Goal: Information Seeking & Learning: Learn about a topic

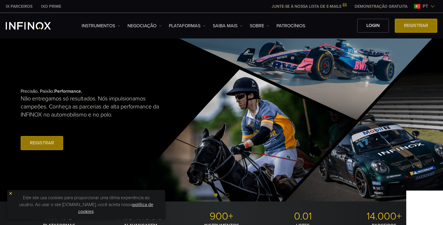
drag, startPoint x: 90, startPoint y: 210, endPoint x: 102, endPoint y: 191, distance: 22.3
click at [90, 211] on link "política de cookies" at bounding box center [115, 208] width 75 height 13
click at [11, 193] on img at bounding box center [11, 194] width 4 height 4
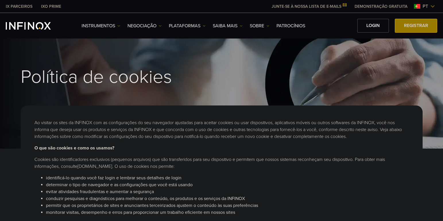
click at [100, 25] on link "Instrumentos" at bounding box center [101, 25] width 39 height 7
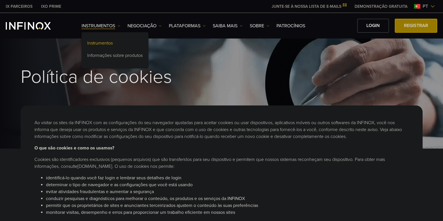
click at [105, 43] on link "Instrumentos" at bounding box center [115, 44] width 67 height 12
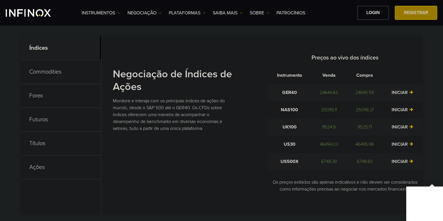
scroll to position [230, 0]
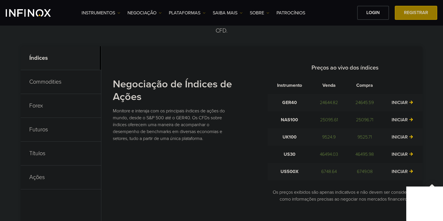
click at [43, 105] on p "Forex" at bounding box center [61, 106] width 80 height 24
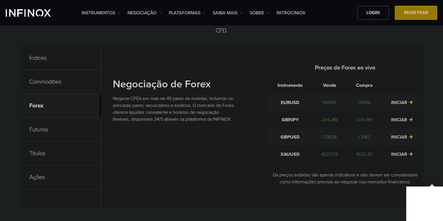
click at [50, 59] on p "Índices" at bounding box center [61, 58] width 80 height 24
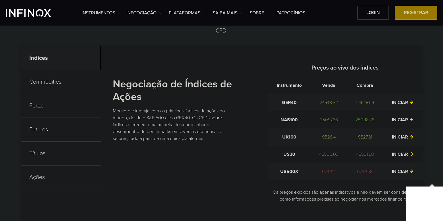
scroll to position [0, 0]
click at [47, 174] on p "Ações" at bounding box center [61, 178] width 80 height 24
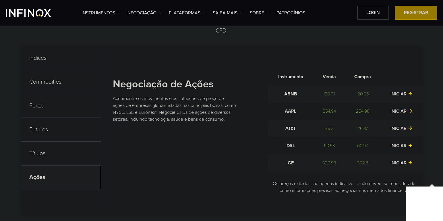
click at [41, 153] on p "Títulos" at bounding box center [61, 154] width 80 height 24
click at [41, 128] on p "Futuros" at bounding box center [61, 130] width 80 height 24
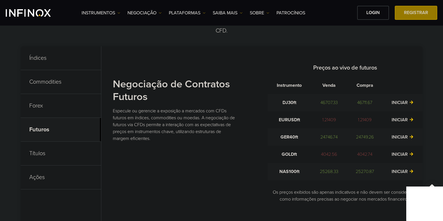
click at [50, 82] on p "Commodities" at bounding box center [61, 82] width 80 height 24
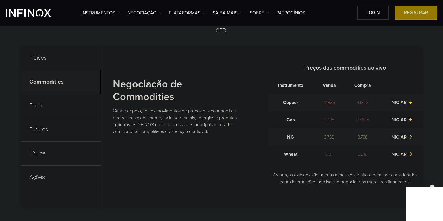
click at [41, 57] on p "Índices" at bounding box center [61, 58] width 80 height 24
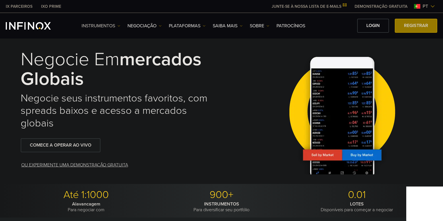
click at [115, 27] on link "Instrumentos" at bounding box center [101, 25] width 39 height 7
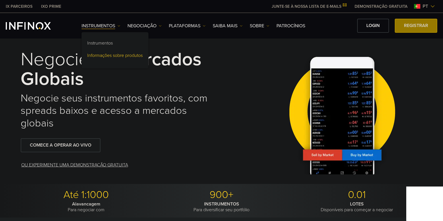
click at [118, 57] on link "Informações sobre produtos" at bounding box center [115, 56] width 67 height 12
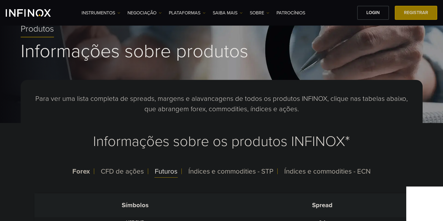
scroll to position [57, 0]
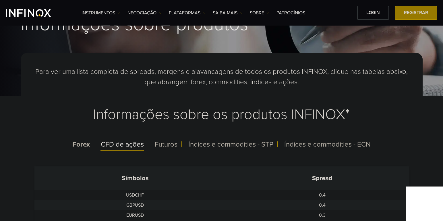
click at [132, 145] on span "CFD de ações" at bounding box center [122, 144] width 43 height 8
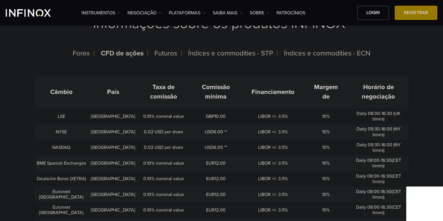
scroll to position [144, 0]
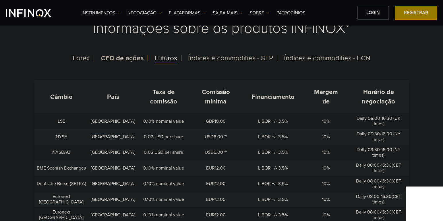
click at [160, 57] on span "Futuros" at bounding box center [166, 58] width 23 height 8
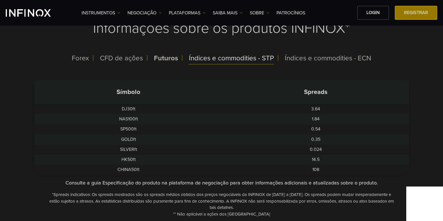
click at [194, 59] on span "Índices e commodities - STP" at bounding box center [231, 58] width 85 height 8
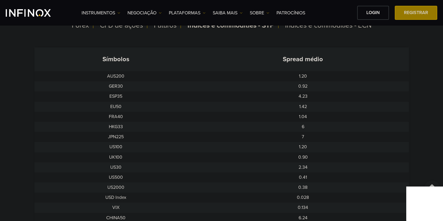
scroll to position [172, 0]
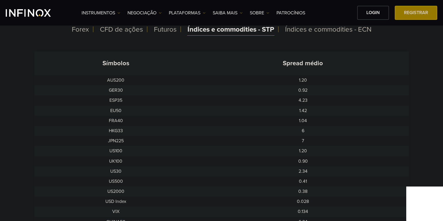
click at [215, 30] on span "Índices e commodities - STP" at bounding box center [231, 29] width 87 height 8
click at [298, 33] on span "Índices e commodities - ECN" at bounding box center [328, 29] width 87 height 8
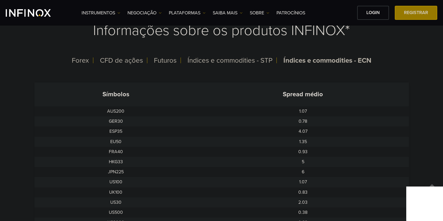
scroll to position [29, 0]
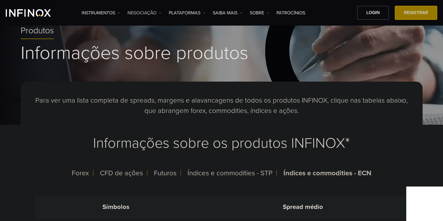
click at [137, 12] on link "NEGOCIAÇÃO" at bounding box center [145, 12] width 34 height 7
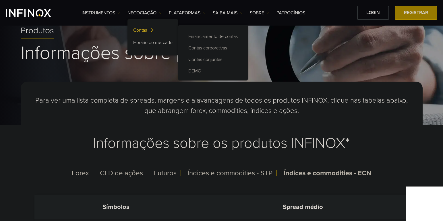
click at [148, 30] on link "Contas" at bounding box center [153, 31] width 51 height 12
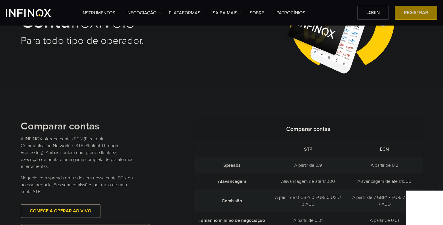
scroll to position [57, 0]
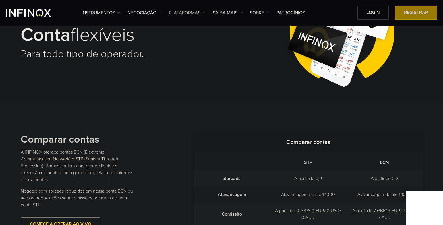
click at [185, 11] on link "PLATAFORMAS" at bounding box center [187, 12] width 37 height 7
click at [211, 53] on link "Plataformas INFINOX" at bounding box center [195, 56] width 53 height 12
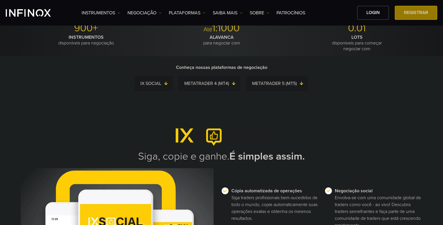
scroll to position [115, 0]
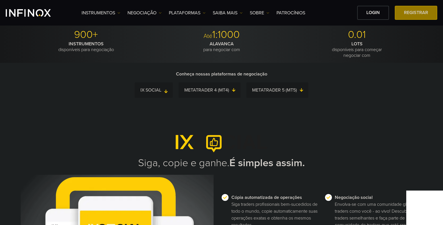
click at [153, 90] on link "IX SOCIAL" at bounding box center [157, 90] width 32 height 8
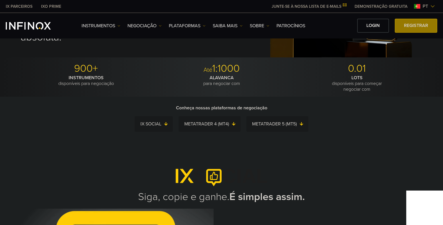
scroll to position [0, 0]
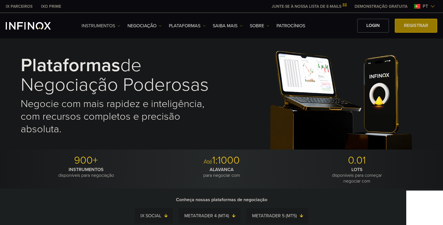
click at [100, 26] on link "Instrumentos" at bounding box center [101, 25] width 39 height 7
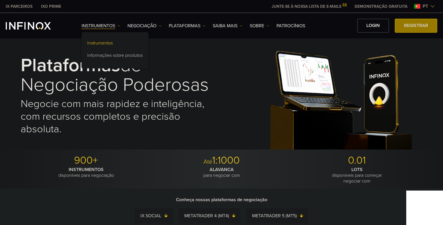
click at [110, 43] on link "Instrumentos" at bounding box center [115, 44] width 67 height 12
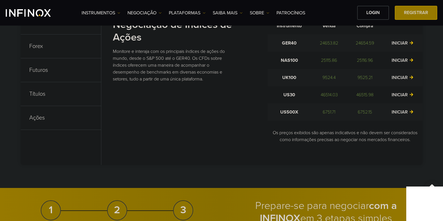
scroll to position [259, 0]
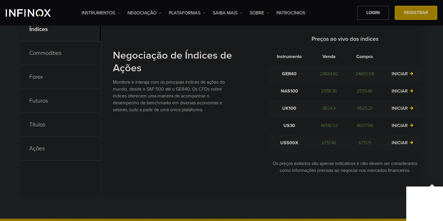
click at [39, 99] on p "Futuros" at bounding box center [61, 101] width 80 height 24
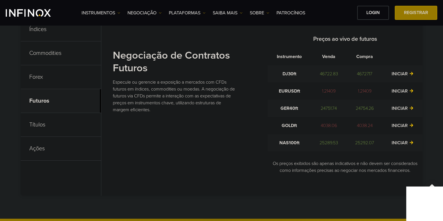
click at [38, 144] on p "Ações" at bounding box center [61, 149] width 80 height 24
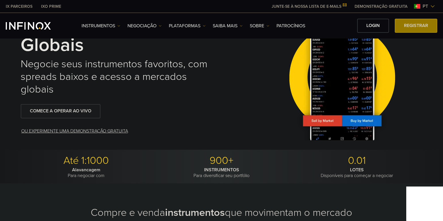
scroll to position [0, 0]
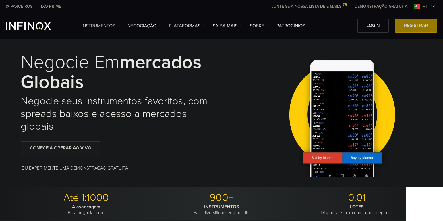
click at [99, 24] on link "Instrumentos" at bounding box center [101, 25] width 39 height 7
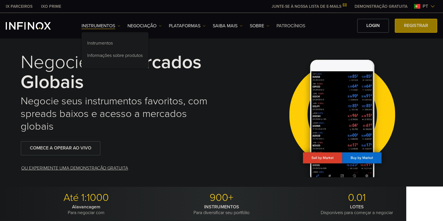
click at [286, 26] on link "Patrocínios" at bounding box center [291, 25] width 29 height 7
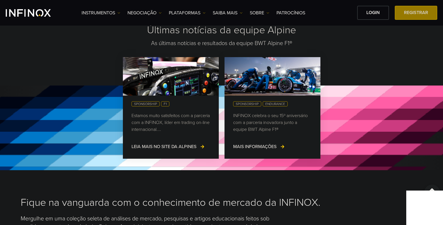
scroll to position [489, 0]
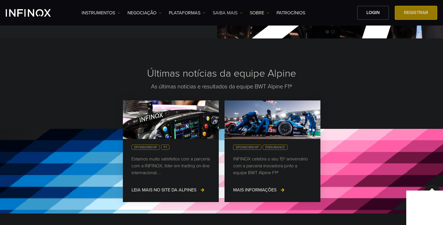
click at [235, 14] on link "Saiba mais" at bounding box center [228, 12] width 30 height 7
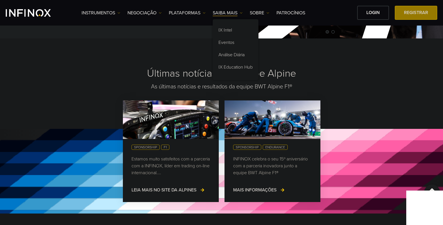
click at [258, 9] on div "Instrumentos Instrumentos Informações sobre produtos NEGOCIAÇÃO Contas DEMO" at bounding box center [260, 13] width 356 height 14
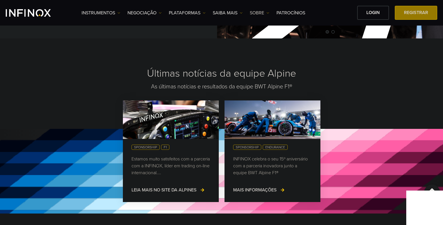
click at [258, 10] on link "SOBRE" at bounding box center [260, 12] width 20 height 7
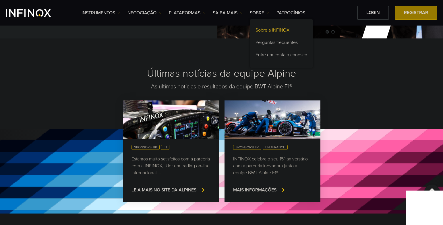
click at [262, 26] on link "Sobre a INFINOX" at bounding box center [281, 31] width 63 height 12
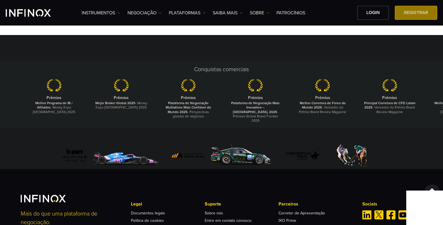
scroll to position [2319, 0]
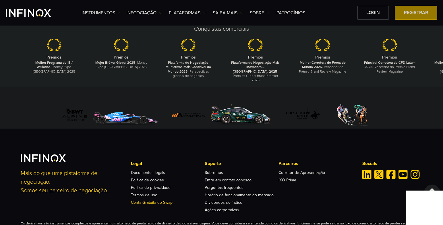
click at [162, 200] on link "Conta Gratuita de Swap" at bounding box center [152, 202] width 42 height 5
click at [236, 200] on link "Dividendos do índice" at bounding box center [224, 202] width 38 height 5
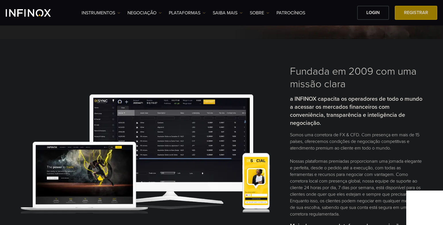
scroll to position [115, 0]
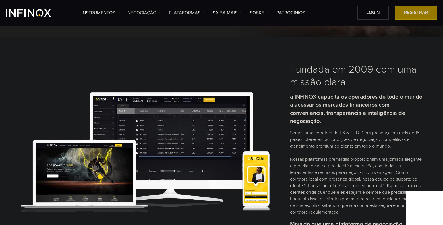
click at [155, 11] on link "NEGOCIAÇÃO" at bounding box center [145, 12] width 34 height 7
click at [190, 12] on link "PLATAFORMAS" at bounding box center [187, 12] width 37 height 7
click at [223, 14] on link "Saiba mais" at bounding box center [228, 12] width 30 height 7
click at [237, 66] on link "IX Education Hub" at bounding box center [236, 68] width 46 height 12
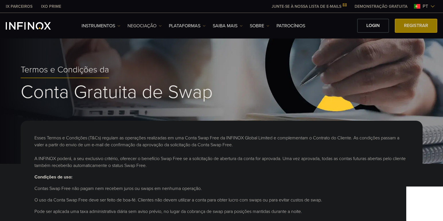
click at [147, 24] on link "NEGOCIAÇÃO" at bounding box center [145, 25] width 34 height 7
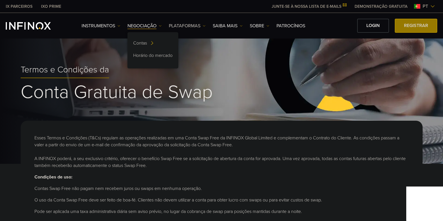
click at [185, 26] on link "PLATAFORMAS" at bounding box center [187, 25] width 37 height 7
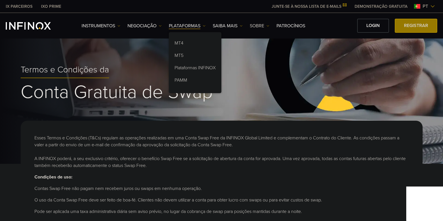
click at [267, 27] on link "SOBRE" at bounding box center [260, 25] width 20 height 7
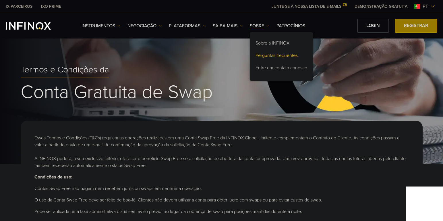
click at [279, 57] on link "Perguntas frequentes" at bounding box center [281, 56] width 63 height 12
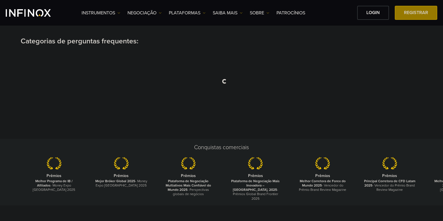
scroll to position [86, 0]
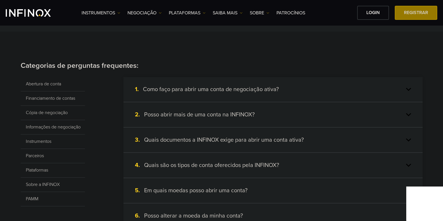
click at [197, 90] on h4 "Como faço para abrir uma conta de negociação ativa?" at bounding box center [211, 89] width 136 height 7
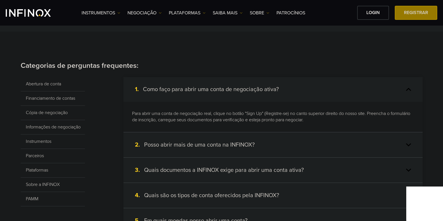
click at [222, 140] on div "2. Posso abrir mais de uma conta na INFINOX?" at bounding box center [273, 144] width 299 height 25
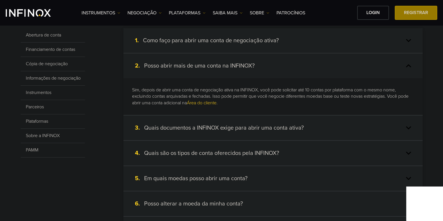
scroll to position [144, 0]
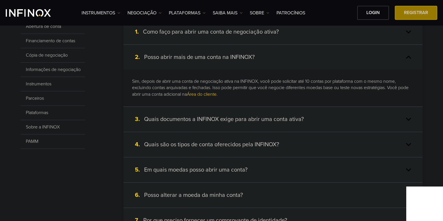
click at [227, 120] on h4 "Quais documentos a INFINOX exige para abrir uma conta ativa?" at bounding box center [224, 119] width 160 height 7
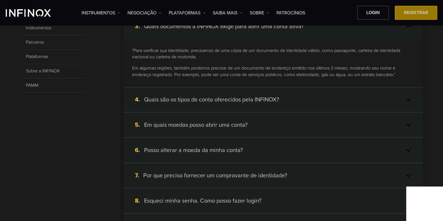
scroll to position [201, 0]
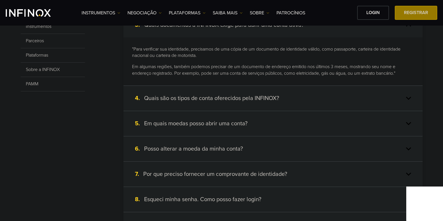
click at [224, 99] on h4 "Quais são os tipos de conta oferecidos pela INFINOX?" at bounding box center [211, 98] width 135 height 7
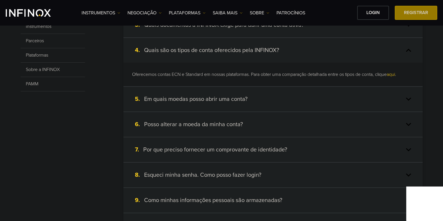
click at [170, 97] on h4 "Em quais moedas posso abrir uma conta?" at bounding box center [195, 98] width 103 height 7
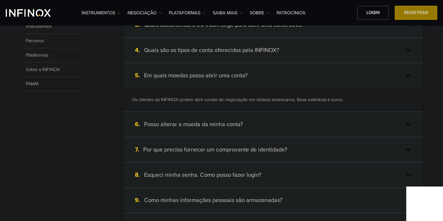
click at [186, 85] on div "5. Em quais moedas posso abrir uma conta?" at bounding box center [273, 75] width 299 height 25
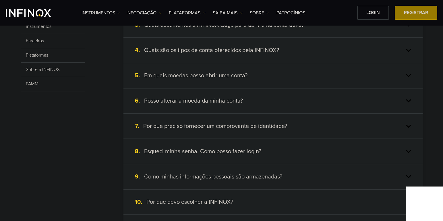
click at [196, 82] on div "5. Em quais moedas posso abrir uma conta?" at bounding box center [273, 75] width 299 height 25
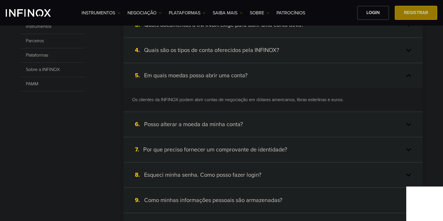
click at [306, 76] on div "5. Em quais moedas posso abrir uma conta?" at bounding box center [273, 75] width 299 height 25
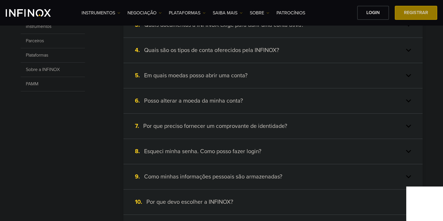
click at [200, 100] on h4 "Posso alterar a moeda da minha conta?" at bounding box center [193, 100] width 99 height 7
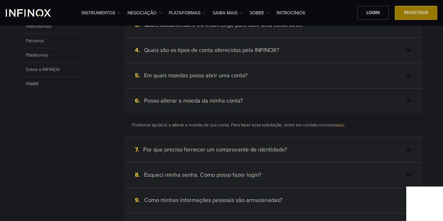
click at [287, 146] on h4 "Por que preciso fornecer um comprovante de identidade?" at bounding box center [215, 149] width 144 height 7
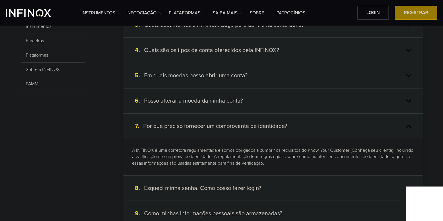
click at [274, 187] on div "8. Esqueci minha senha. Como posso fazer login?" at bounding box center [273, 188] width 299 height 25
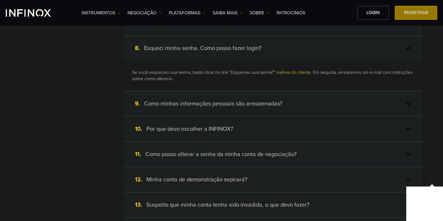
scroll to position [316, 0]
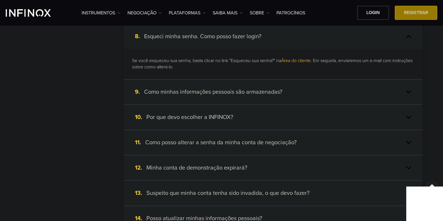
click at [284, 90] on div "9. Como minhas informações pessoais são armazenadas?" at bounding box center [273, 92] width 299 height 25
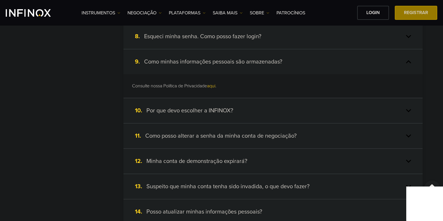
click at [195, 114] on h4 "Por que devo escolher a INFINOX?" at bounding box center [190, 110] width 87 height 7
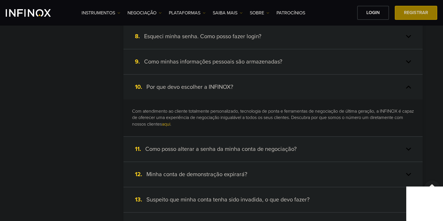
click at [262, 176] on div "12. Minha conta de demonstração expirará?" at bounding box center [273, 174] width 299 height 25
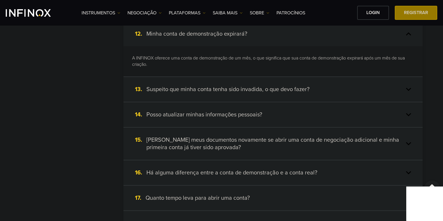
scroll to position [431, 0]
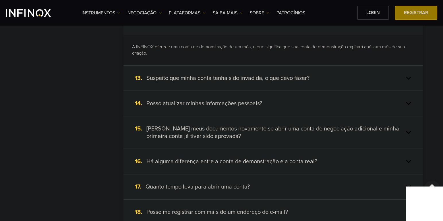
click at [314, 84] on div "13. Suspeito que minha conta tenha sido invadida, o que devo fazer?" at bounding box center [273, 78] width 299 height 25
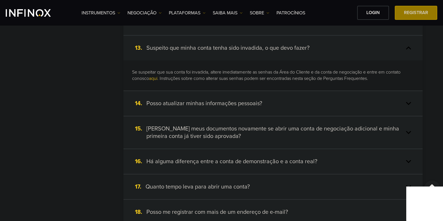
click at [276, 99] on div "14. Posso atualizar minhas informações pessoais?" at bounding box center [273, 103] width 299 height 25
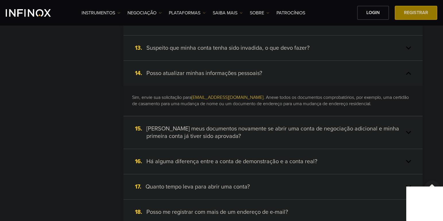
scroll to position [0, 0]
click at [226, 137] on h4 "Preciso carregar meus documentos novamente se abrir uma conta de negociação adi…" at bounding box center [276, 132] width 258 height 15
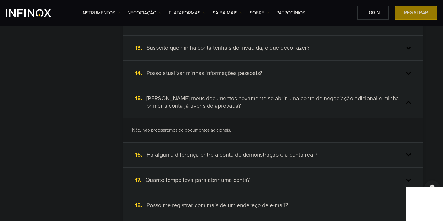
drag, startPoint x: 209, startPoint y: 157, endPoint x: 192, endPoint y: 157, distance: 17.0
click at [208, 157] on h4 "Há alguma diferença entre a conta de demonstração e a conta real?" at bounding box center [232, 154] width 171 height 7
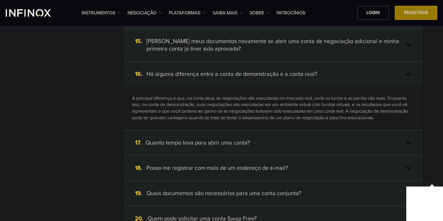
scroll to position [489, 0]
click at [234, 134] on div "17. Quanto tempo leva para abrir uma conta?" at bounding box center [273, 142] width 299 height 25
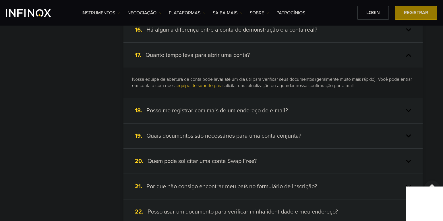
scroll to position [546, 0]
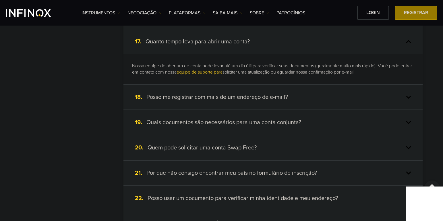
click at [231, 99] on h4 "Posso me registrar com mais de um endereço de e-mail?" at bounding box center [218, 96] width 142 height 7
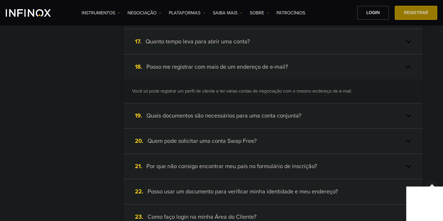
click at [197, 114] on h4 "Quais documentos são necessários para uma conta conjunta?" at bounding box center [224, 115] width 155 height 7
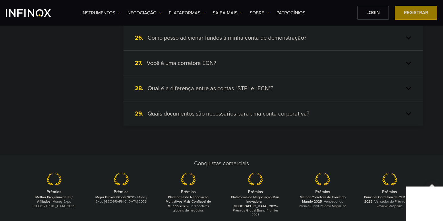
scroll to position [862, 0]
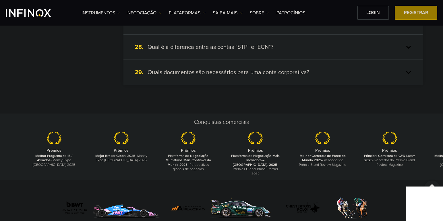
click at [224, 51] on div "28. Qual é a diferença entre as contas "STP" e "ECN"?" at bounding box center [273, 47] width 299 height 25
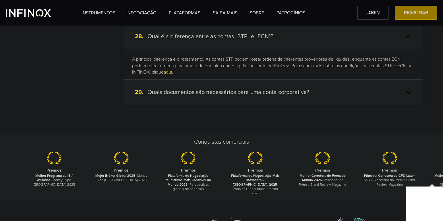
scroll to position [819, 0]
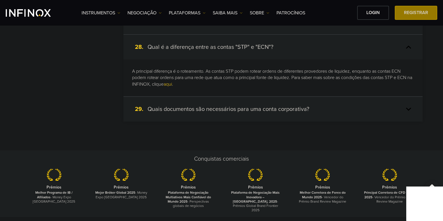
click at [172, 84] on link "aqui" at bounding box center [168, 84] width 8 height 6
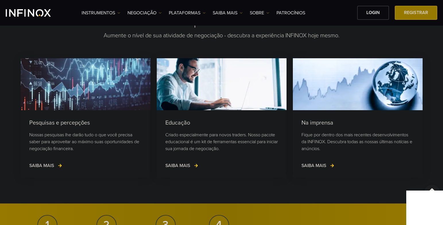
scroll to position [798, 0]
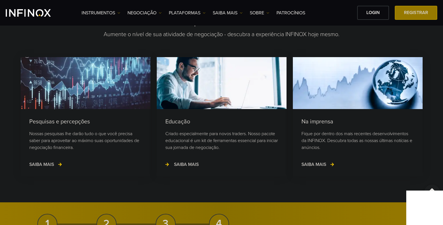
click at [196, 164] on span "SAIBA MAIS" at bounding box center [186, 165] width 25 height 6
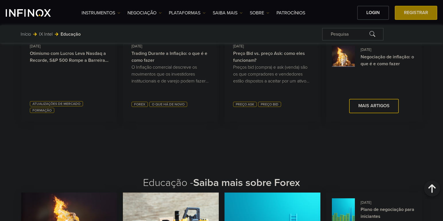
scroll to position [632, 0]
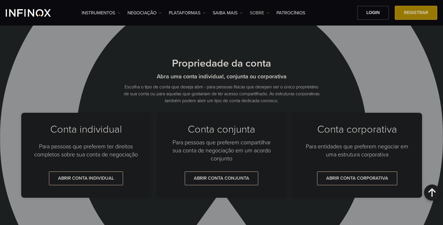
scroll to position [223, 0]
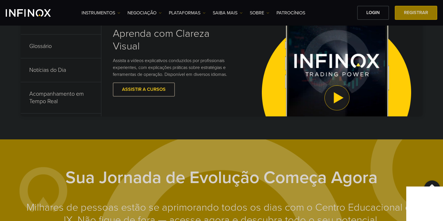
scroll to position [277, 0]
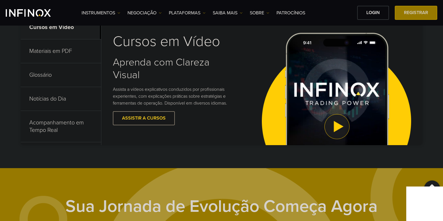
drag, startPoint x: 433, startPoint y: 186, endPoint x: 429, endPoint y: 186, distance: 4.6
click at [433, 186] on div at bounding box center [433, 188] width 16 height 16
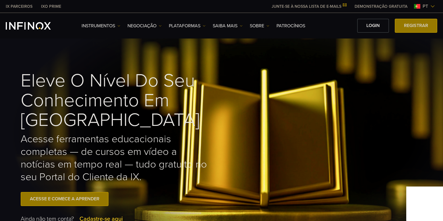
scroll to position [0, 0]
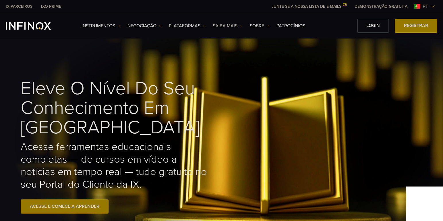
click at [237, 25] on link "Saiba mais" at bounding box center [228, 25] width 30 height 7
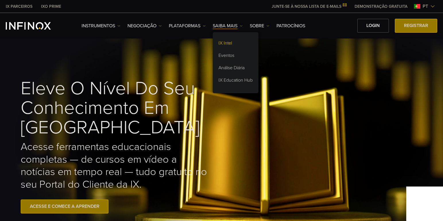
click at [238, 42] on link "IX Intel" at bounding box center [236, 44] width 46 height 12
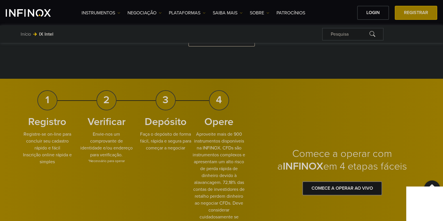
scroll to position [1178, 0]
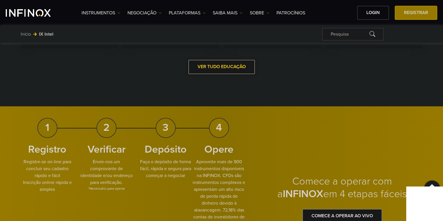
click at [222, 67] on span at bounding box center [222, 67] width 0 height 0
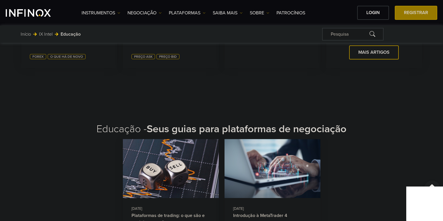
scroll to position [849, 0]
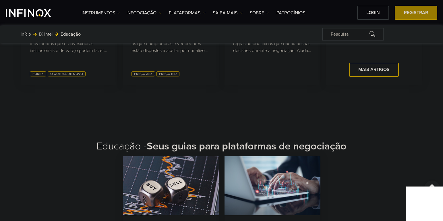
click at [433, 185] on div at bounding box center [433, 188] width 16 height 16
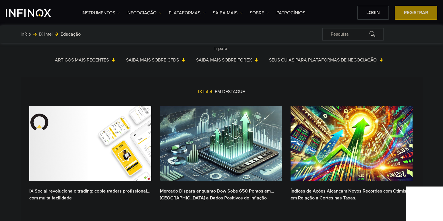
scroll to position [0, 0]
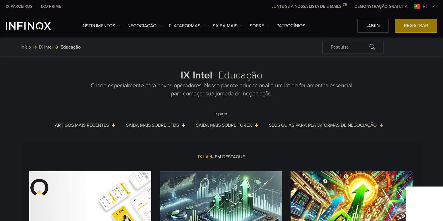
click at [340, 47] on div "Pesquisa" at bounding box center [353, 47] width 62 height 13
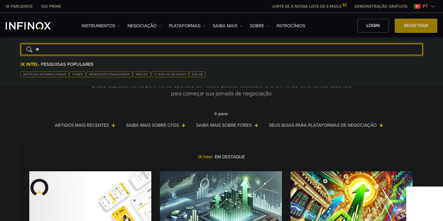
type input "**"
click at [26, 47] on button "submit" at bounding box center [28, 49] width 5 height 5
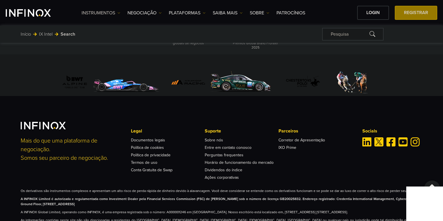
scroll to position [989, 0]
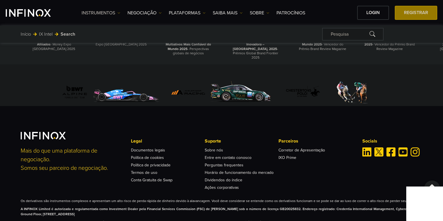
click at [93, 12] on link "Instrumentos" at bounding box center [101, 12] width 39 height 7
click at [97, 30] on link "Instrumentos" at bounding box center [115, 31] width 67 height 12
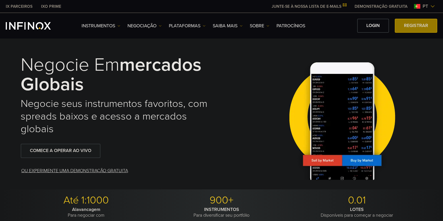
click at [433, 7] on img at bounding box center [433, 6] width 5 height 5
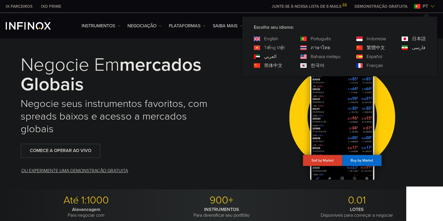
click at [258, 112] on div "Negocie em mercados globais Negocie seus instrumentos favoritos, com spreads ba…" at bounding box center [222, 117] width 414 height 146
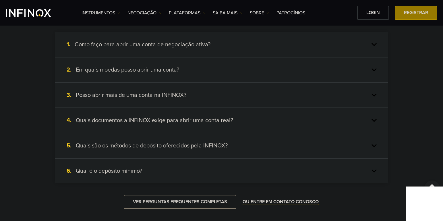
scroll to position [661, 0]
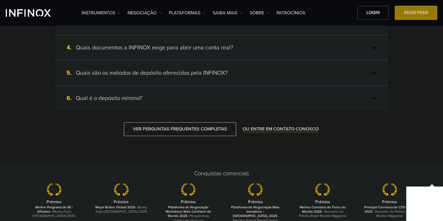
click at [141, 102] on h4 "Qual é o depósito mínimo?" at bounding box center [109, 98] width 66 height 7
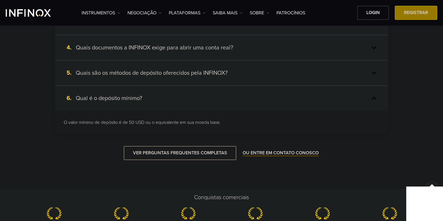
click at [108, 110] on div "6. Qual é o depósito mínimo?" at bounding box center [221, 98] width 333 height 25
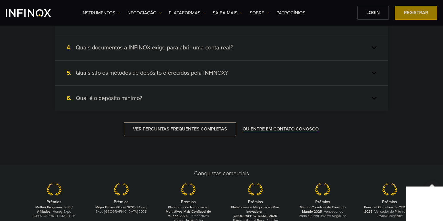
click at [154, 77] on h4 "Quais são os métodos de depósito oferecidos pela INFINOX?" at bounding box center [152, 72] width 152 height 7
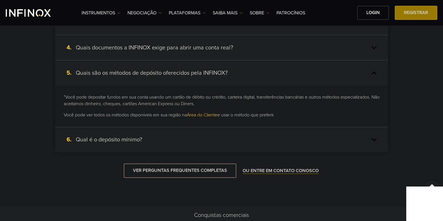
click at [111, 77] on h4 "Quais são os métodos de depósito oferecidos pela INFINOX?" at bounding box center [152, 72] width 152 height 7
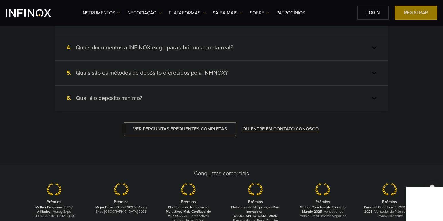
click at [154, 51] on h4 "Quais documentos a INFINOX exige para abrir uma conta real?" at bounding box center [155, 47] width 158 height 7
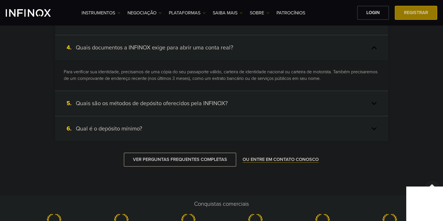
click at [143, 51] on h4 "Quais documentos a INFINOX exige para abrir uma conta real?" at bounding box center [155, 47] width 158 height 7
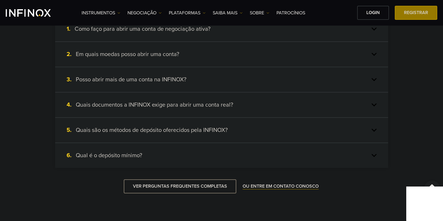
scroll to position [604, 0]
click at [149, 84] on h4 "Posso abrir mais de uma conta na INFINOX?" at bounding box center [131, 79] width 111 height 7
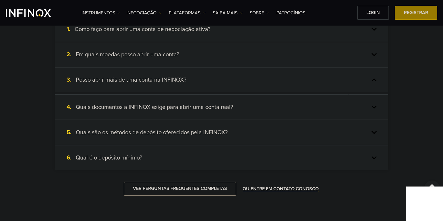
click at [149, 84] on h4 "Posso abrir mais de uma conta na INFINOX?" at bounding box center [131, 79] width 111 height 7
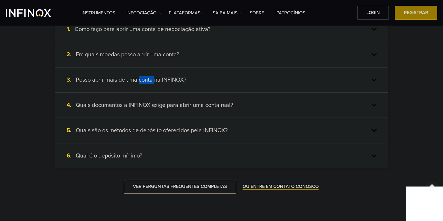
scroll to position [0, 0]
click at [158, 58] on h4 "Em quais moedas posso abrir uma conta?" at bounding box center [127, 54] width 103 height 7
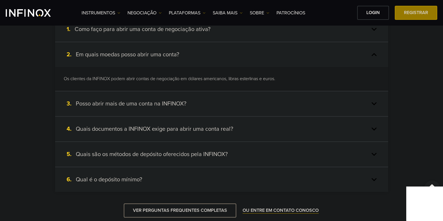
click at [145, 58] on h4 "Em quais moedas posso abrir uma conta?" at bounding box center [127, 54] width 103 height 7
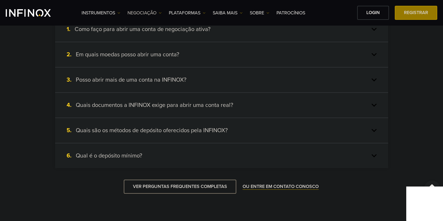
click at [154, 15] on link "NEGOCIAÇÃO" at bounding box center [145, 12] width 34 height 7
click at [154, 40] on link "Horário do mercado" at bounding box center [153, 43] width 51 height 12
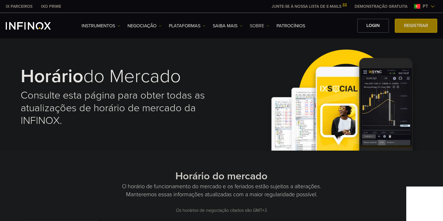
click at [262, 26] on link "SOBRE" at bounding box center [260, 25] width 20 height 7
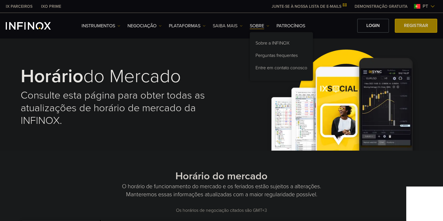
click at [236, 25] on link "Saiba mais" at bounding box center [228, 25] width 30 height 7
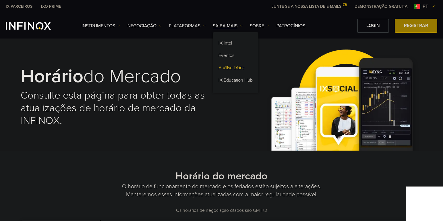
click at [233, 68] on link "Análise Diária" at bounding box center [236, 69] width 46 height 12
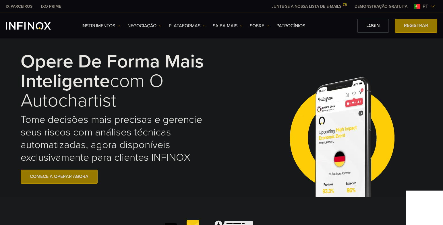
click at [21, 6] on link "IX PARCEIROS" at bounding box center [18, 6] width 35 height 6
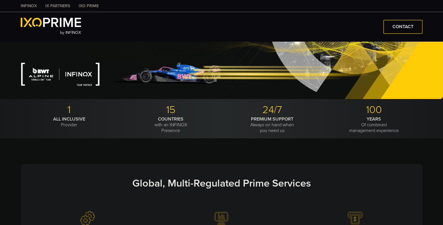
type input "***"
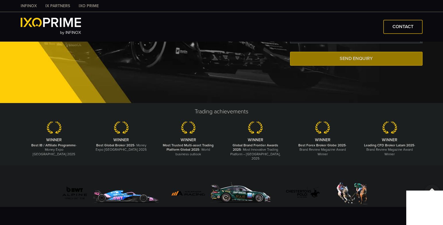
scroll to position [1322, 0]
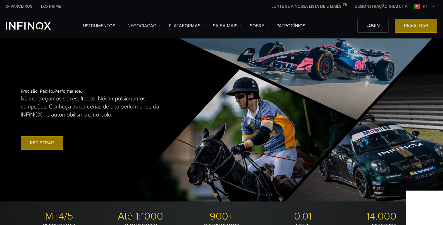
click at [152, 26] on link "NEGOCIAÇÃO" at bounding box center [145, 25] width 34 height 7
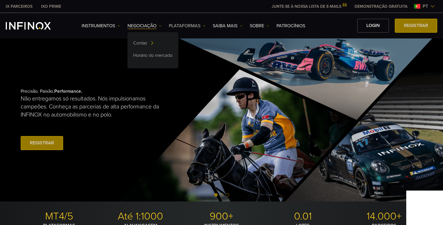
click at [178, 26] on link "PLATAFORMAS" at bounding box center [187, 25] width 37 height 7
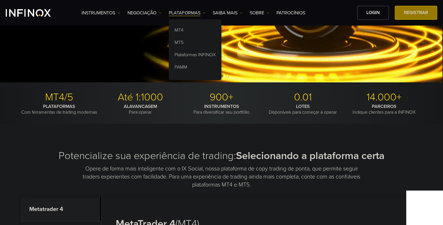
scroll to position [144, 0]
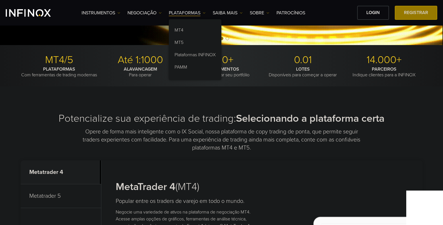
click at [85, 104] on div "Potencialize sua experiência de trading: Selecionando a plataforma certa Opere …" at bounding box center [221, 227] width 443 height 281
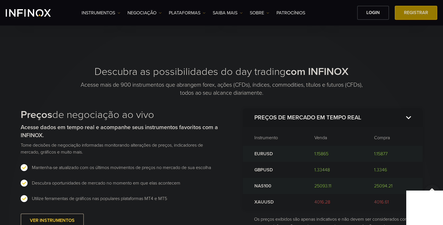
scroll to position [546, 0]
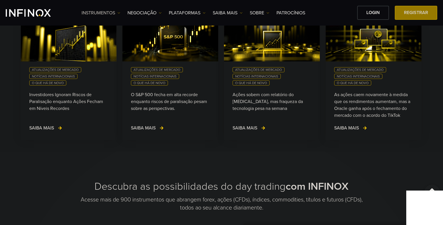
click at [108, 11] on link "Instrumentos" at bounding box center [101, 12] width 39 height 7
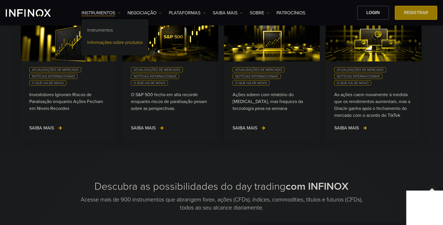
click at [116, 42] on link "Informações sobre produtos" at bounding box center [115, 43] width 67 height 12
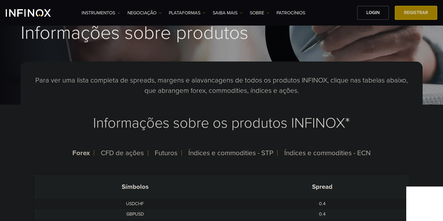
scroll to position [57, 0]
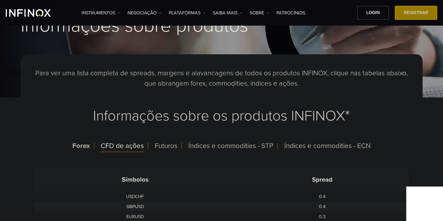
click at [126, 147] on span "CFD de ações" at bounding box center [122, 146] width 43 height 8
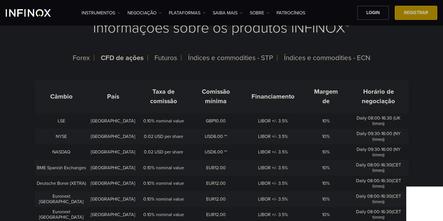
scroll to position [144, 0]
click at [169, 53] on div "Futuros" at bounding box center [166, 58] width 32 height 15
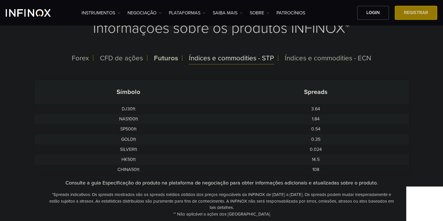
click at [206, 59] on span "Índices e commodities - STP" at bounding box center [231, 58] width 85 height 8
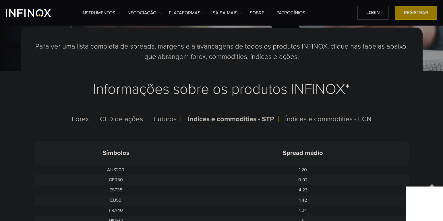
scroll to position [29, 0]
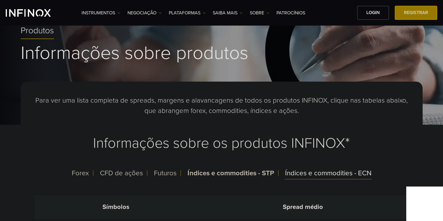
click at [299, 168] on div "Índices e commodities - ECN" at bounding box center [329, 173] width 96 height 15
click at [299, 174] on span "Índices e commodities - ECN" at bounding box center [328, 173] width 88 height 8
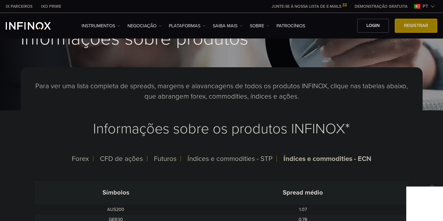
scroll to position [0, 0]
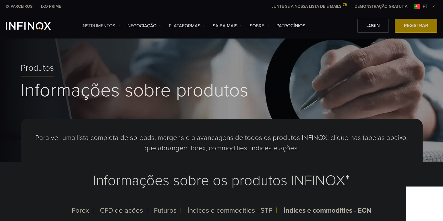
click at [91, 22] on link "Instrumentos" at bounding box center [101, 25] width 39 height 7
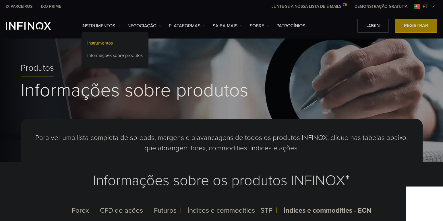
click at [103, 39] on link "Instrumentos" at bounding box center [115, 44] width 67 height 12
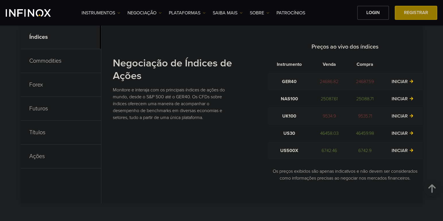
scroll to position [259, 0]
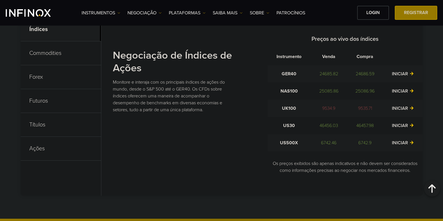
click at [43, 101] on p "Futuros" at bounding box center [61, 101] width 80 height 24
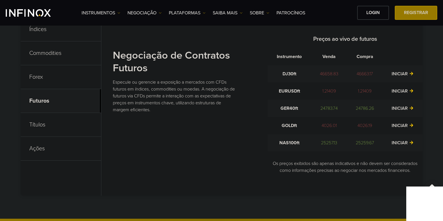
click at [36, 76] on p "Forex" at bounding box center [61, 77] width 80 height 24
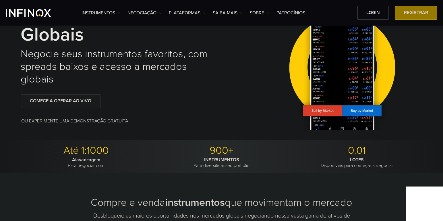
scroll to position [29, 0]
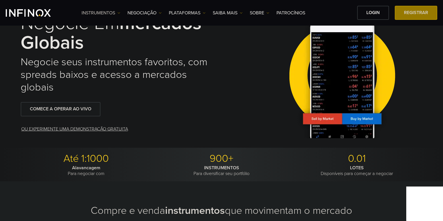
click at [98, 16] on link "Instrumentos" at bounding box center [101, 12] width 39 height 7
click at [116, 45] on link "Informações sobre produtos" at bounding box center [115, 43] width 67 height 12
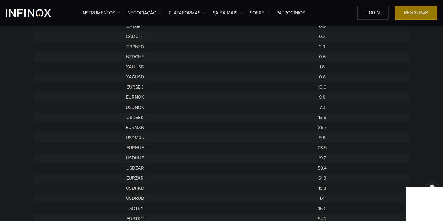
scroll to position [439, 0]
drag, startPoint x: 155, startPoint y: 77, endPoint x: 129, endPoint y: 77, distance: 25.6
click at [150, 77] on td "XAUUSD" at bounding box center [134, 77] width 201 height 10
click at [129, 77] on td "XAUUSD" at bounding box center [134, 77] width 201 height 10
drag, startPoint x: 124, startPoint y: 77, endPoint x: 158, endPoint y: 83, distance: 33.8
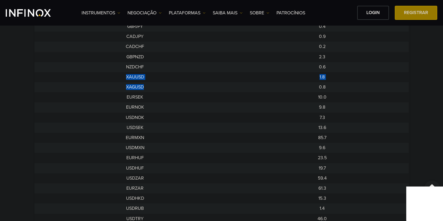
click at [158, 83] on tbody "USDCHF 0.4 GBPUSD 0.4 EURUSD 0.3 USDJPY 0.4 USDCAD 0.5 NZDUSD 0.3 AUDUSD 0.3 AU…" at bounding box center [221, 28] width 375 height 439
drag, startPoint x: 325, startPoint y: 73, endPoint x: 329, endPoint y: 73, distance: 3.5
click at [325, 73] on td "1.8" at bounding box center [322, 77] width 173 height 10
click at [273, 77] on td "1.8" at bounding box center [322, 77] width 173 height 10
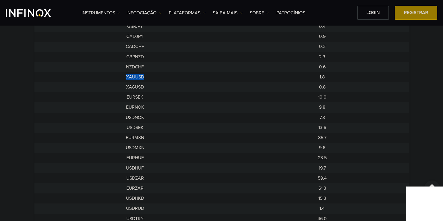
drag, startPoint x: 145, startPoint y: 77, endPoint x: 151, endPoint y: 78, distance: 6.7
click at [151, 78] on td "XAUUSD" at bounding box center [134, 77] width 201 height 10
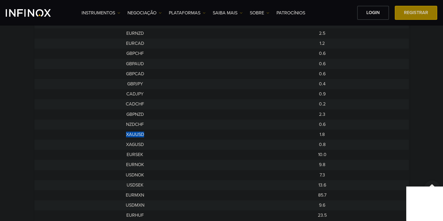
scroll to position [410, 0]
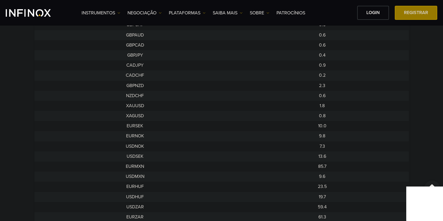
click at [223, 119] on td "XAGUSD" at bounding box center [134, 116] width 201 height 10
drag, startPoint x: 157, startPoint y: 126, endPoint x: 124, endPoint y: 128, distance: 32.5
click at [124, 128] on td "EURSEK" at bounding box center [134, 126] width 201 height 10
drag, startPoint x: 123, startPoint y: 164, endPoint x: 114, endPoint y: 164, distance: 8.9
click at [114, 164] on td "EURMXN" at bounding box center [134, 167] width 201 height 10
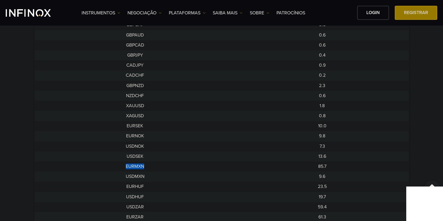
copy td "EURMXN"
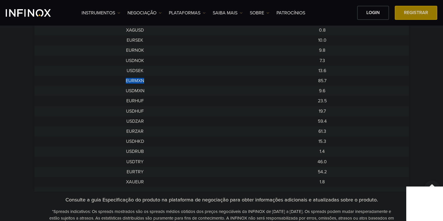
scroll to position [496, 0]
drag, startPoint x: 149, startPoint y: 171, endPoint x: 126, endPoint y: 171, distance: 22.7
click at [126, 171] on td "EURTRY" at bounding box center [134, 171] width 201 height 10
copy td "EURTRY"
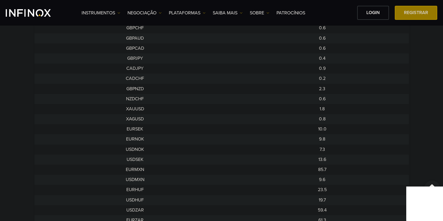
scroll to position [410, 0]
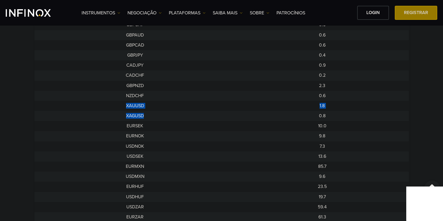
drag, startPoint x: 153, startPoint y: 117, endPoint x: 121, endPoint y: 106, distance: 34.4
click at [121, 106] on tbody "USDCHF 0.4 GBPUSD 0.4 EURUSD 0.3 USDJPY 0.4 USDCAD 0.5 NZDUSD 0.3 AUDUSD 0.3 AU…" at bounding box center [221, 57] width 375 height 439
click at [350, 107] on td "1.8" at bounding box center [322, 106] width 173 height 10
click at [308, 107] on td "1.8" at bounding box center [322, 106] width 173 height 10
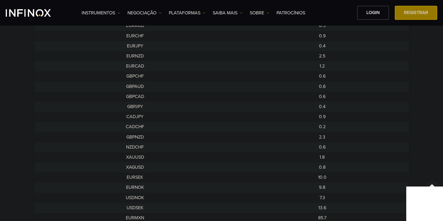
scroll to position [381, 0]
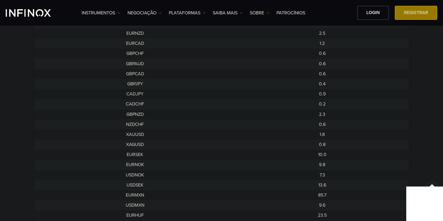
drag, startPoint x: 341, startPoint y: 135, endPoint x: 327, endPoint y: 136, distance: 14.4
click at [327, 136] on td "1.8" at bounding box center [322, 135] width 173 height 10
click at [320, 133] on td "1.8" at bounding box center [322, 135] width 173 height 10
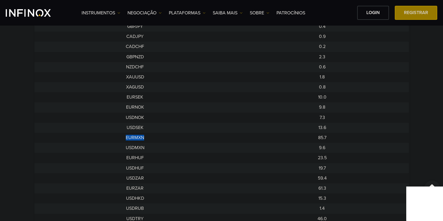
drag, startPoint x: 149, startPoint y: 139, endPoint x: 118, endPoint y: 140, distance: 30.8
click at [118, 140] on td "EURMXN" at bounding box center [134, 138] width 201 height 10
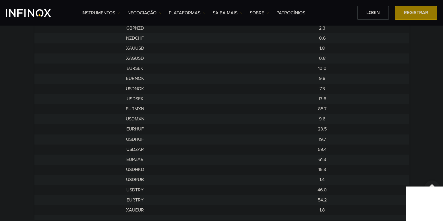
click at [224, 147] on td "USDZAR" at bounding box center [134, 150] width 201 height 10
drag, startPoint x: 306, startPoint y: 106, endPoint x: 344, endPoint y: 114, distance: 38.6
click at [342, 114] on tbody "USDCHF 0.4 GBPUSD 0.4 EURUSD 0.3 USDJPY 0.4 USDCAD 0.5 NZDUSD 0.3 AUDUSD 0.3 AU…" at bounding box center [221, -1] width 375 height 439
click at [336, 110] on td "85.7" at bounding box center [322, 109] width 173 height 10
drag, startPoint x: 336, startPoint y: 145, endPoint x: 305, endPoint y: 152, distance: 31.9
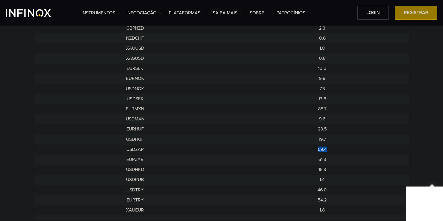
click at [305, 152] on td "59.4" at bounding box center [322, 150] width 173 height 10
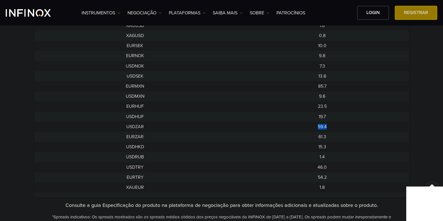
scroll to position [525, 0]
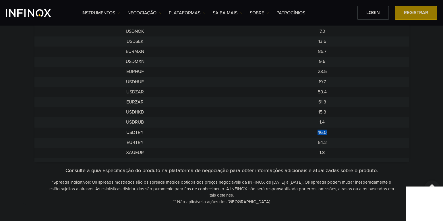
drag, startPoint x: 291, startPoint y: 130, endPoint x: 280, endPoint y: 130, distance: 11.8
click at [280, 130] on td "46.0" at bounding box center [322, 133] width 173 height 10
drag, startPoint x: 245, startPoint y: 75, endPoint x: 256, endPoint y: 79, distance: 11.1
click at [246, 74] on td "23.5" at bounding box center [322, 72] width 173 height 10
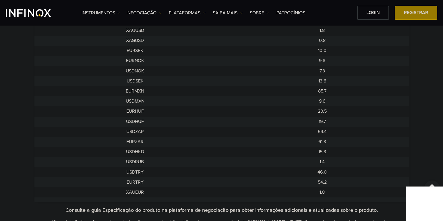
scroll to position [467, 0]
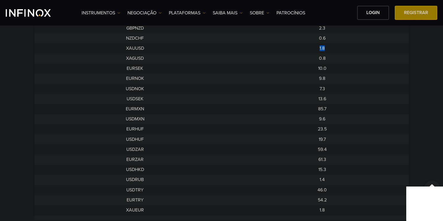
drag, startPoint x: 148, startPoint y: 50, endPoint x: 325, endPoint y: 50, distance: 176.5
click at [325, 50] on tr "XAUUSD 1.8" at bounding box center [221, 48] width 375 height 10
click at [360, 133] on td "23.5" at bounding box center [322, 129] width 173 height 10
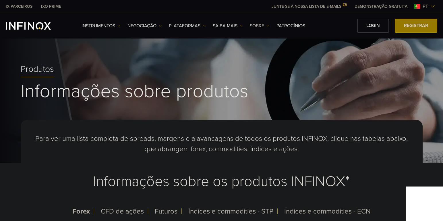
click at [255, 24] on link "SOBRE" at bounding box center [260, 25] width 20 height 7
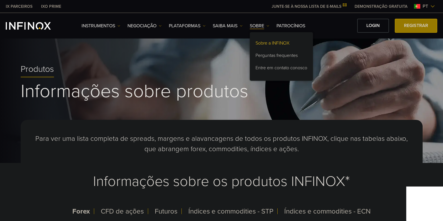
click at [273, 44] on link "Sobre a INFINOX" at bounding box center [281, 44] width 63 height 12
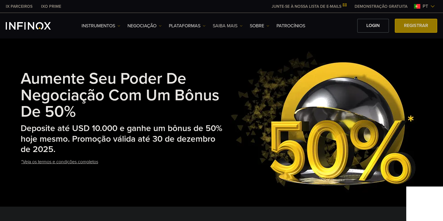
click at [233, 29] on link "Saiba mais" at bounding box center [228, 25] width 30 height 7
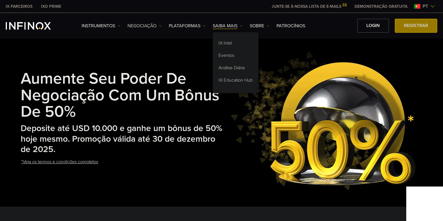
click at [156, 25] on link "NEGOCIAÇÃO" at bounding box center [145, 25] width 34 height 7
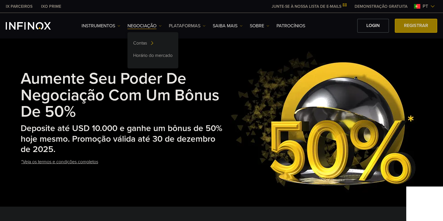
click at [200, 26] on link "PLATAFORMAS" at bounding box center [187, 25] width 37 height 7
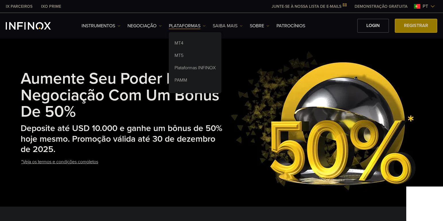
click at [240, 25] on img at bounding box center [241, 25] width 3 height 3
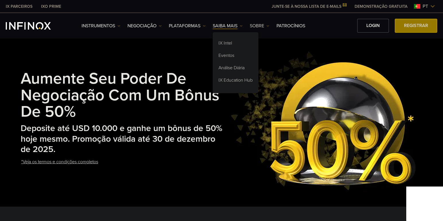
click at [265, 24] on link "SOBRE" at bounding box center [260, 25] width 20 height 7
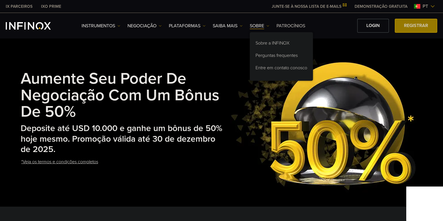
click at [288, 23] on link "Patrocínios" at bounding box center [291, 25] width 29 height 7
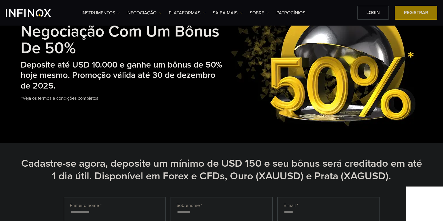
scroll to position [44, 0]
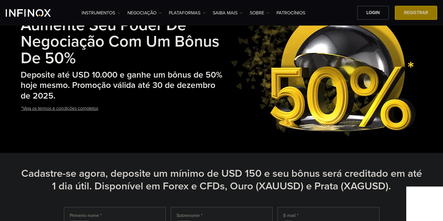
click at [276, 75] on img at bounding box center [323, 67] width 187 height 143
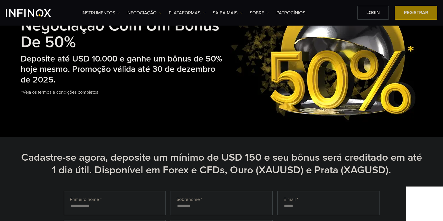
scroll to position [57, 0]
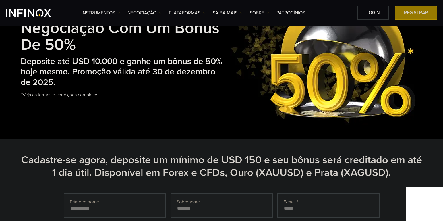
click at [67, 95] on link "*Veja os termos e condições completos" at bounding box center [60, 95] width 78 height 14
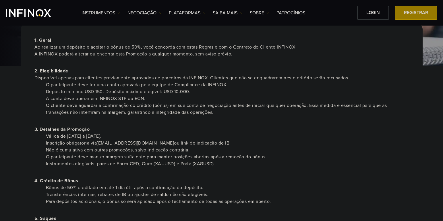
scroll to position [115, 0]
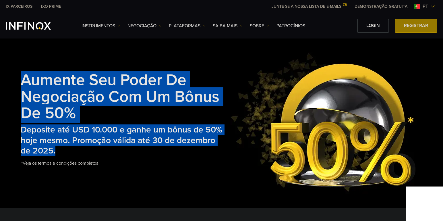
drag, startPoint x: 23, startPoint y: 80, endPoint x: 101, endPoint y: 148, distance: 103.9
click at [102, 154] on div "Aumente seu poder de negociação com um bônus de 50% Deposite até USD 10.000 e g…" at bounding box center [123, 122] width 205 height 123
click at [79, 147] on h2 "Deposite até USD 10.000 e ganhe um bônus de 50% hoje mesmo. Promoção válida até…" at bounding box center [123, 141] width 205 height 32
click at [65, 153] on h2 "Deposite até USD 10.000 e ganhe um bônus de 50% hoje mesmo. Promoção válida até…" at bounding box center [123, 141] width 205 height 32
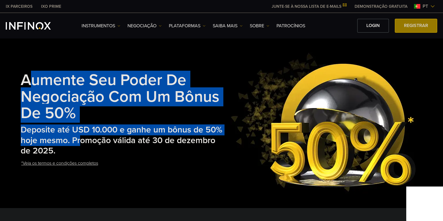
drag, startPoint x: 81, startPoint y: 140, endPoint x: 26, endPoint y: 77, distance: 83.3
click at [26, 77] on div "Aumente seu poder de negociação com um bônus de 50% Deposite até USD 10.000 e g…" at bounding box center [123, 122] width 205 height 123
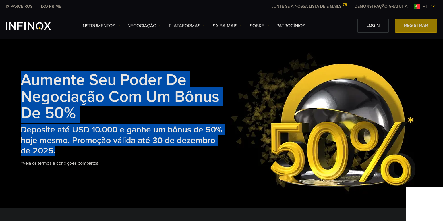
drag, startPoint x: 24, startPoint y: 77, endPoint x: 71, endPoint y: 149, distance: 86.7
click at [71, 149] on div "Aumente seu poder de negociação com um bônus de 50% Deposite até USD 10.000 e g…" at bounding box center [123, 122] width 205 height 123
click at [72, 147] on h2 "Deposite até USD 10.000 e ganhe um bônus de 50% hoje mesmo. Promoção válida até…" at bounding box center [123, 141] width 205 height 32
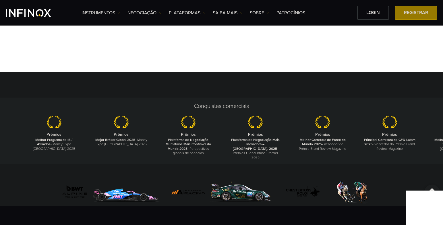
scroll to position [2319, 0]
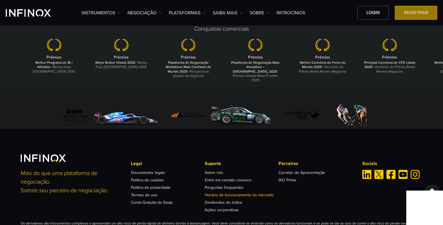
drag, startPoint x: 243, startPoint y: 145, endPoint x: 240, endPoint y: 142, distance: 4.9
click at [244, 193] on link "Horário de funcionamento do mercado" at bounding box center [239, 195] width 69 height 5
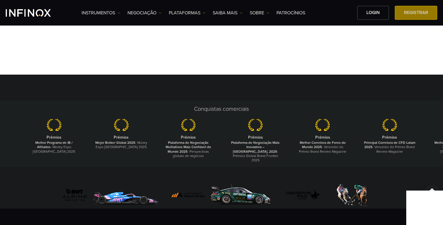
scroll to position [2233, 0]
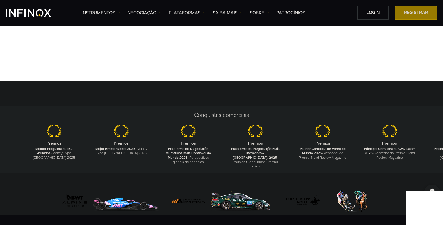
drag, startPoint x: 410, startPoint y: 110, endPoint x: 294, endPoint y: 84, distance: 119.2
click at [247, 125] on ul "Prêmios Melhor Programa de IB / Afiliados - Money Expo [GEOGRAPHIC_DATA] 2025 P…" at bounding box center [222, 147] width 402 height 44
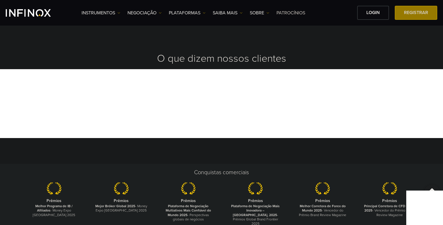
click at [277, 13] on link "Patrocínios" at bounding box center [291, 12] width 29 height 7
click at [267, 9] on link "SOBRE" at bounding box center [260, 12] width 20 height 7
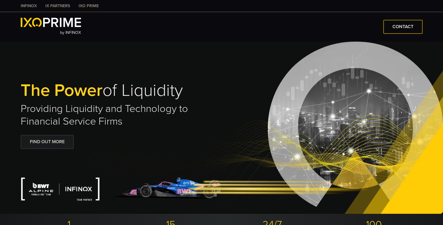
type input "***"
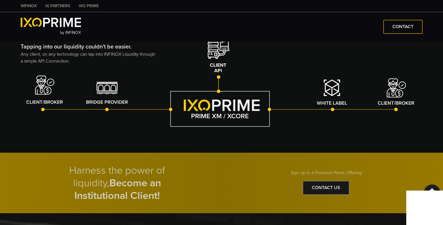
scroll to position [948, 0]
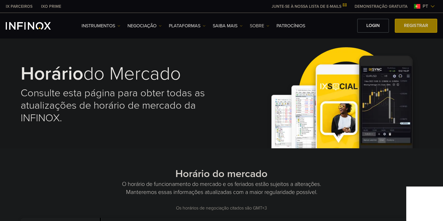
click at [262, 26] on link "SOBRE" at bounding box center [260, 25] width 20 height 7
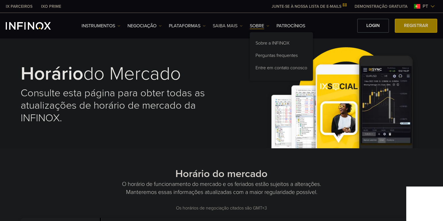
click at [241, 27] on img at bounding box center [241, 25] width 3 height 3
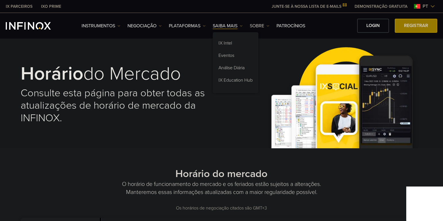
click at [257, 26] on link "SOBRE" at bounding box center [260, 25] width 20 height 7
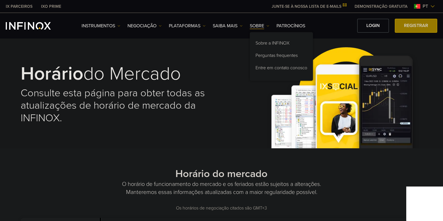
click at [108, 29] on div "Instrumentos Instrumentos Informações sobre produtos NEGOCIAÇÃO Contas DEMO" at bounding box center [260, 26] width 356 height 14
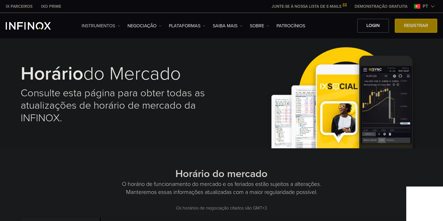
click at [109, 28] on link "Instrumentos" at bounding box center [101, 25] width 39 height 7
click at [124, 57] on link "Informações sobre produtos" at bounding box center [115, 56] width 67 height 12
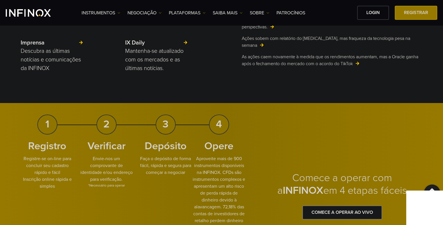
scroll to position [862, 0]
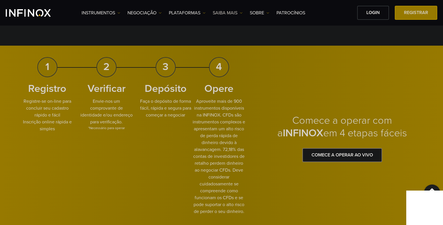
click at [219, 11] on link "Saiba mais" at bounding box center [228, 12] width 30 height 7
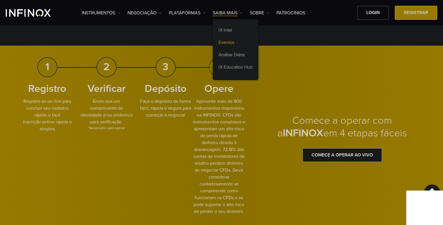
click at [235, 40] on link "Eventos" at bounding box center [236, 43] width 46 height 12
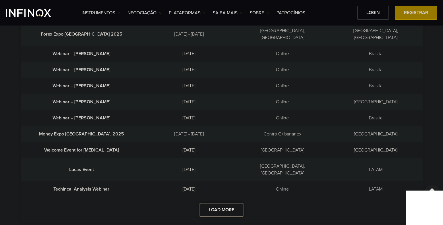
scroll to position [402, 0]
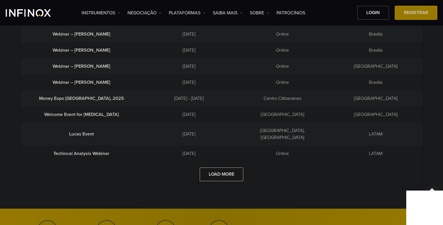
click at [224, 168] on button "Load More" at bounding box center [222, 175] width 44 height 14
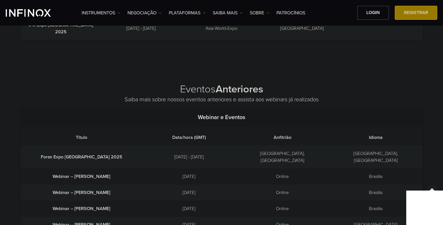
scroll to position [172, 0]
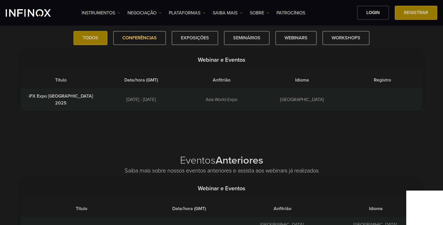
click at [140, 38] on span at bounding box center [140, 38] width 0 height 0
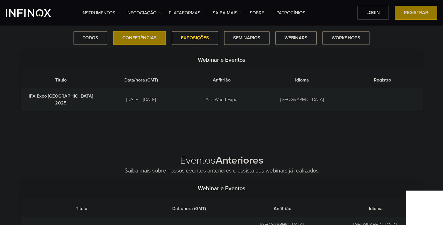
click at [195, 38] on span at bounding box center [195, 38] width 0 height 0
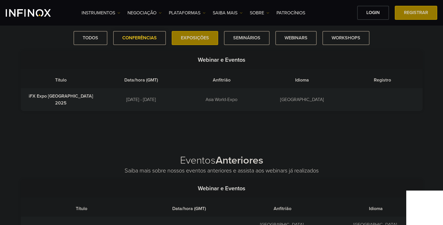
click at [154, 35] on link "Conferências" at bounding box center [139, 38] width 53 height 14
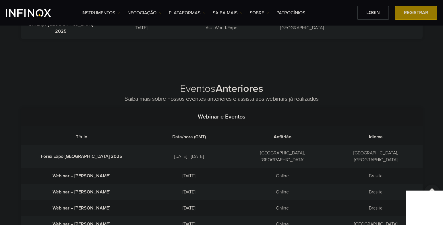
scroll to position [115, 0]
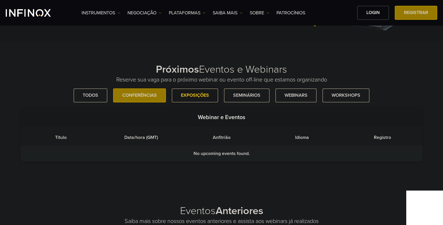
click at [195, 96] on span at bounding box center [195, 96] width 0 height 0
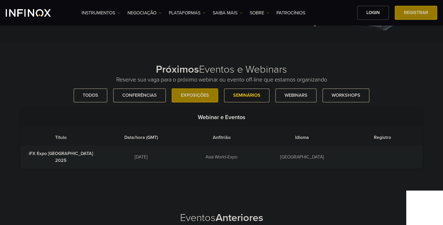
click at [255, 97] on link "Seminários" at bounding box center [247, 96] width 46 height 14
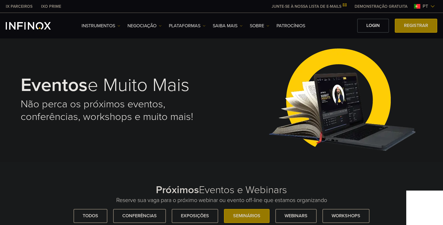
scroll to position [0, 0]
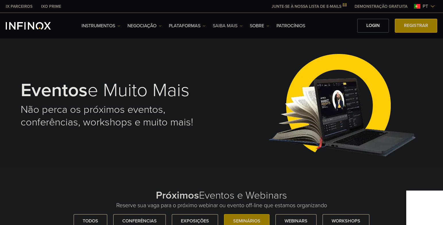
click at [229, 26] on link "Saiba mais" at bounding box center [228, 25] width 30 height 7
click at [233, 46] on link "IX Intel" at bounding box center [236, 44] width 46 height 12
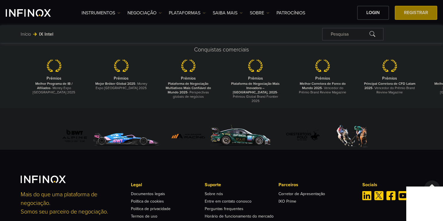
scroll to position [1501, 0]
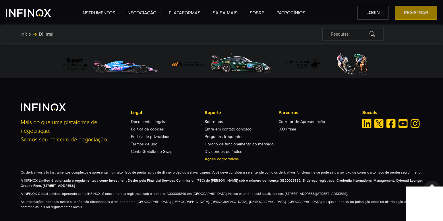
drag, startPoint x: 214, startPoint y: 155, endPoint x: 221, endPoint y: 153, distance: 7.3
click at [222, 157] on link "Ações corporativas" at bounding box center [222, 159] width 34 height 5
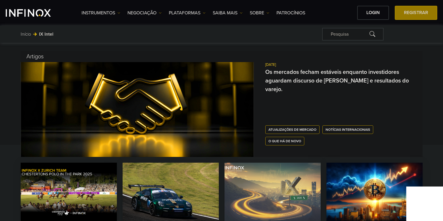
scroll to position [150, 0]
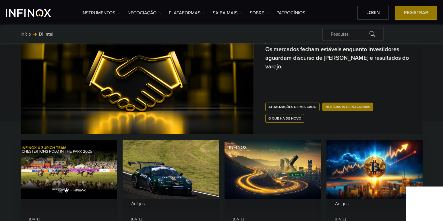
click at [342, 110] on link "Notícias internacionais" at bounding box center [348, 107] width 51 height 9
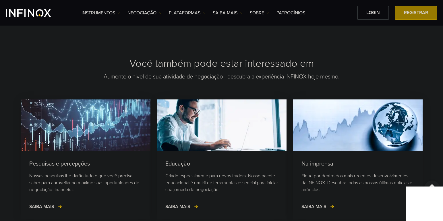
scroll to position [977, 0]
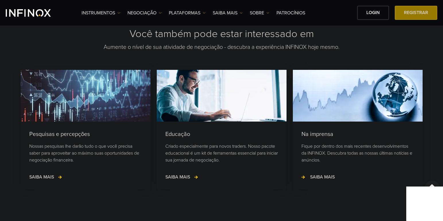
click at [329, 174] on span "SAIBA MAIS" at bounding box center [322, 177] width 25 height 6
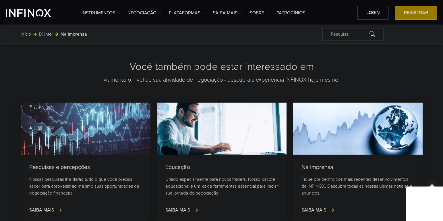
scroll to position [604, 0]
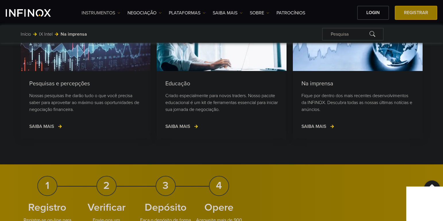
click at [101, 14] on link "Instrumentos" at bounding box center [101, 12] width 39 height 7
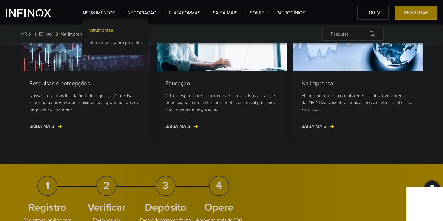
click at [102, 28] on link "Instrumentos" at bounding box center [115, 31] width 67 height 12
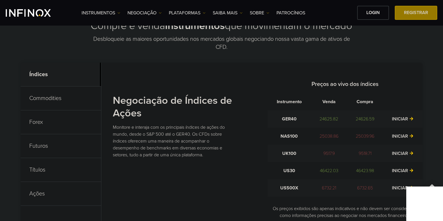
scroll to position [201, 0]
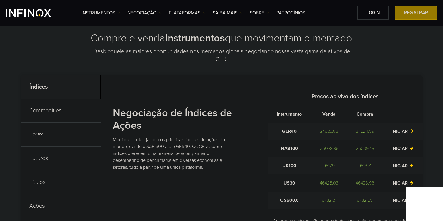
click at [55, 109] on p "Commodities" at bounding box center [61, 111] width 80 height 24
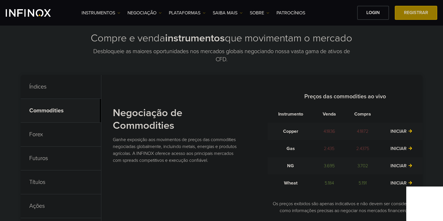
drag, startPoint x: 34, startPoint y: 132, endPoint x: 40, endPoint y: 134, distance: 6.6
click at [34, 132] on p "Forex" at bounding box center [61, 135] width 80 height 24
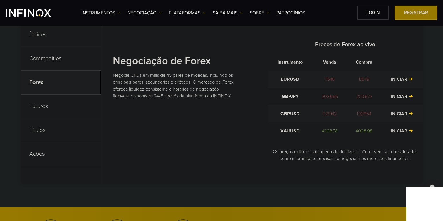
scroll to position [259, 0]
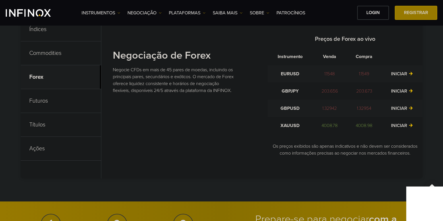
click at [36, 103] on p "Futuros" at bounding box center [61, 101] width 80 height 24
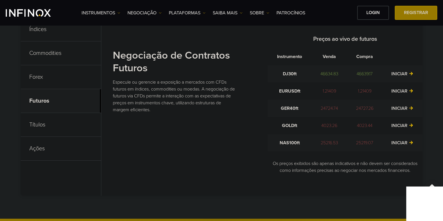
click at [34, 121] on p "Títulos" at bounding box center [61, 125] width 80 height 24
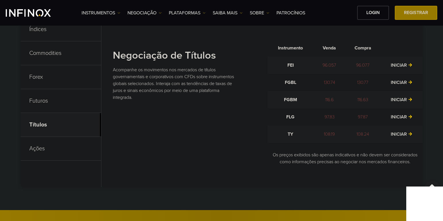
click at [43, 151] on p "Ações" at bounding box center [61, 149] width 80 height 24
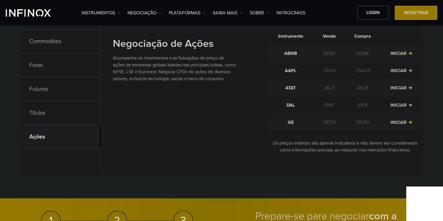
scroll to position [316, 0]
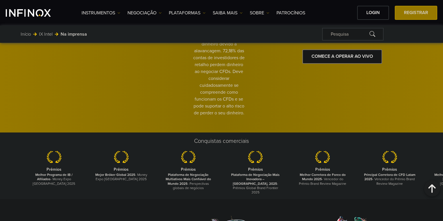
scroll to position [937, 0]
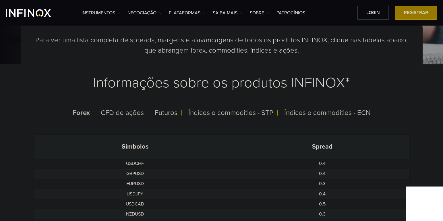
scroll to position [29, 0]
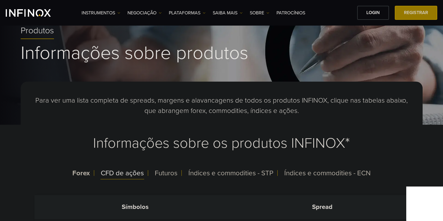
click at [126, 172] on span "CFD de ações" at bounding box center [122, 173] width 43 height 8
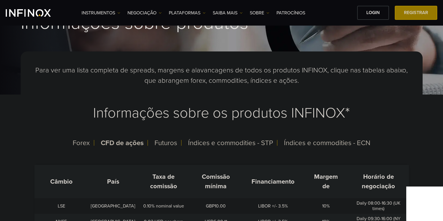
scroll to position [57, 0]
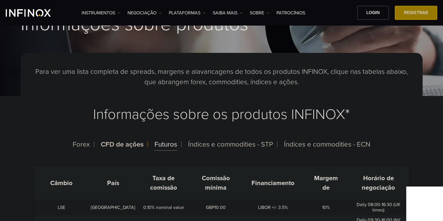
click at [172, 139] on div "Futuros" at bounding box center [166, 144] width 32 height 15
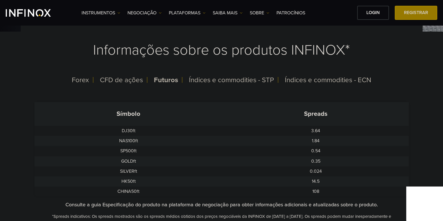
scroll to position [144, 0]
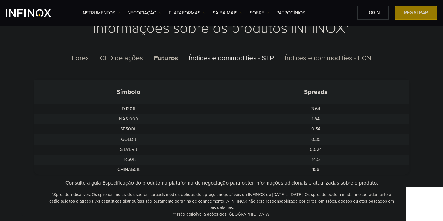
click at [208, 60] on span "Índices e commodities - STP" at bounding box center [231, 58] width 85 height 8
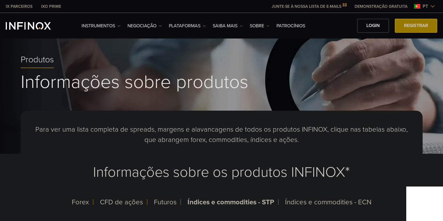
scroll to position [86, 0]
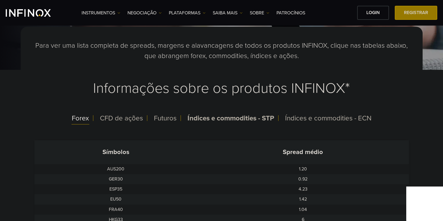
click at [81, 118] on span "Forex" at bounding box center [80, 118] width 17 height 8
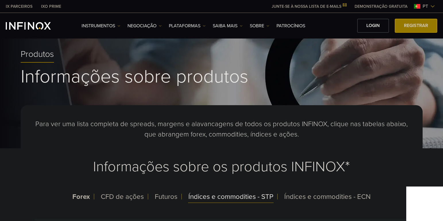
scroll to position [57, 0]
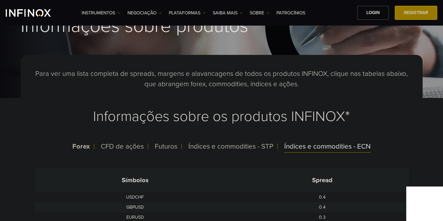
click at [311, 149] on span "Índices e commodities - ECN" at bounding box center [328, 146] width 87 height 8
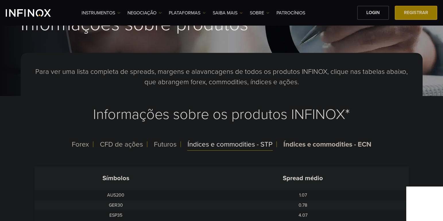
click at [227, 144] on span "Índices e commodities - STP" at bounding box center [230, 144] width 85 height 8
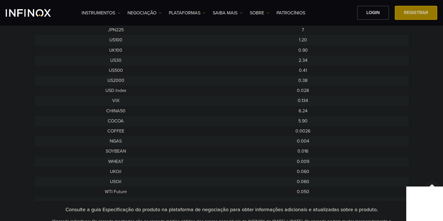
scroll to position [287, 0]
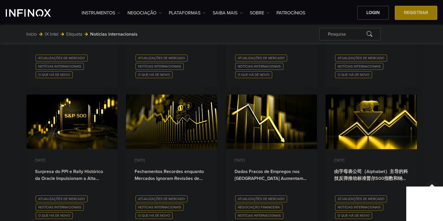
scroll to position [489, 0]
